Goal: Task Accomplishment & Management: Use online tool/utility

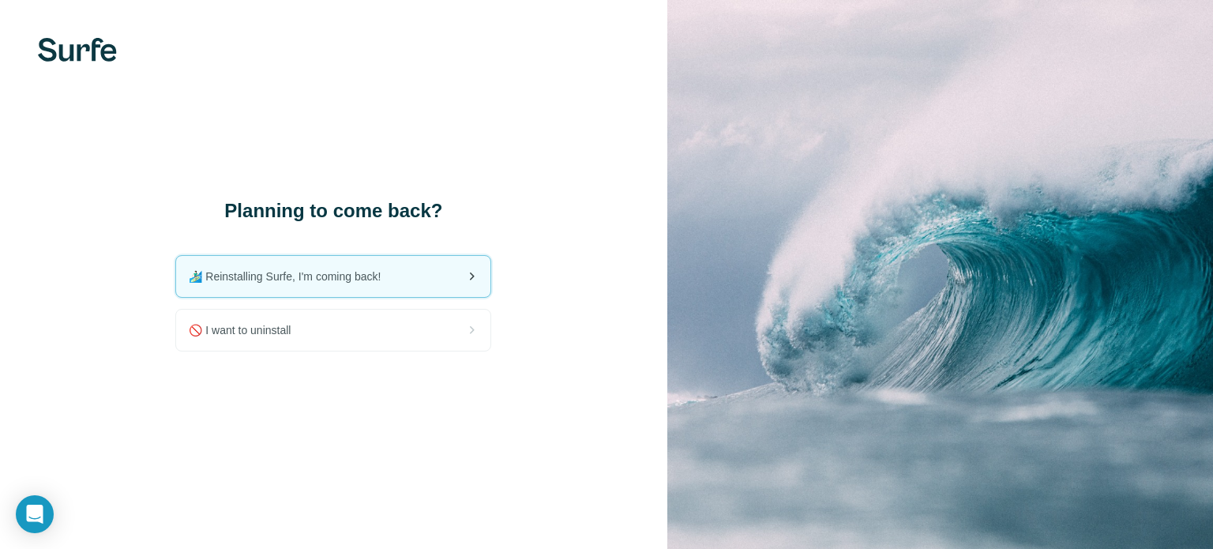
click at [378, 287] on div "🏄🏻‍♂️ Reinstalling Surfe, I'm coming back!" at bounding box center [333, 276] width 314 height 41
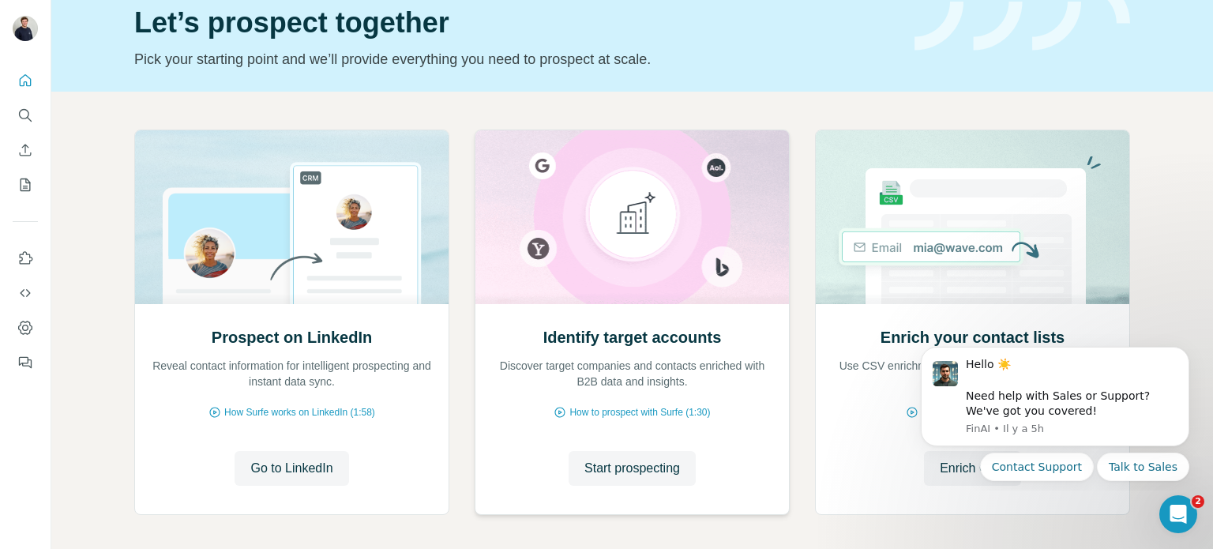
scroll to position [79, 0]
